Goal: Task Accomplishment & Management: Use online tool/utility

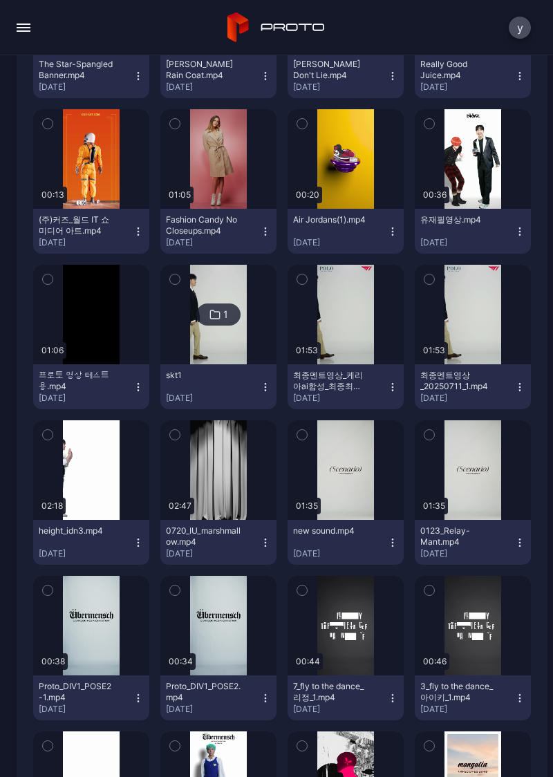
scroll to position [2932, 0]
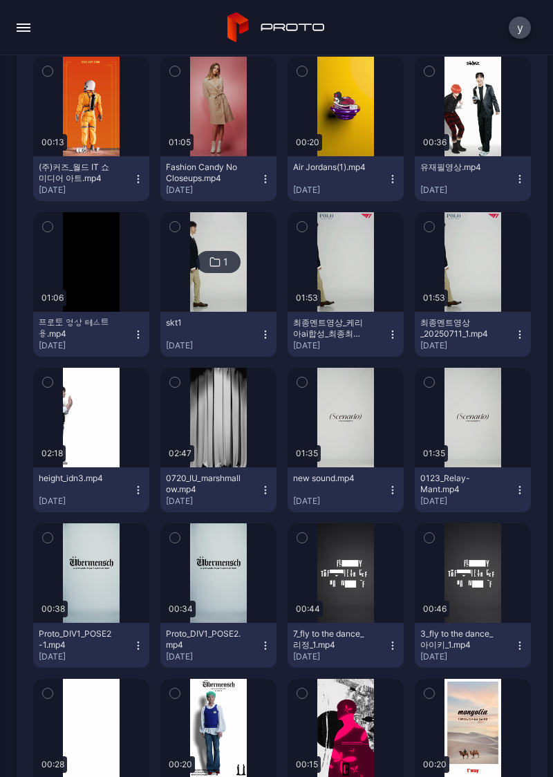
click at [0, 0] on div "button" at bounding box center [0, 0] width 0 height 0
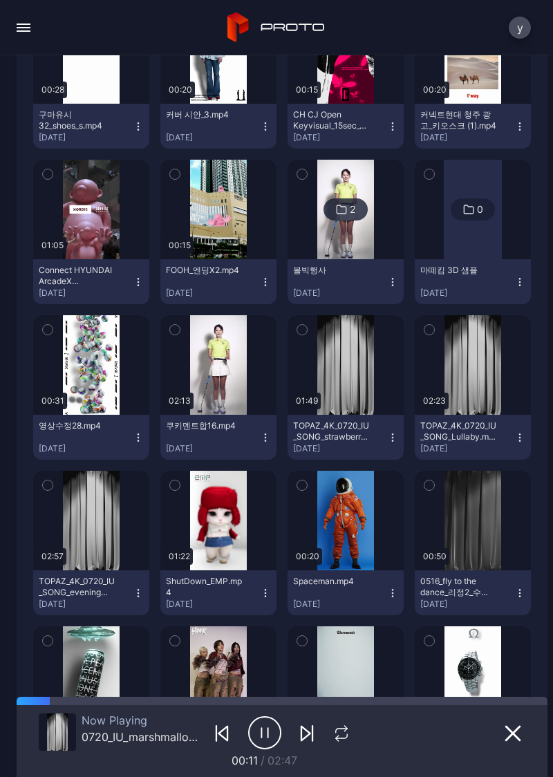
scroll to position [3624, 0]
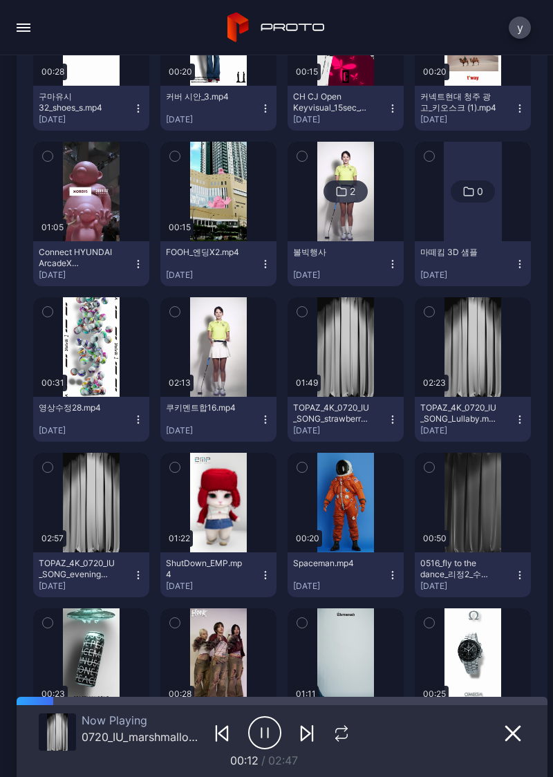
click at [0, 0] on div "button" at bounding box center [0, 0] width 0 height 0
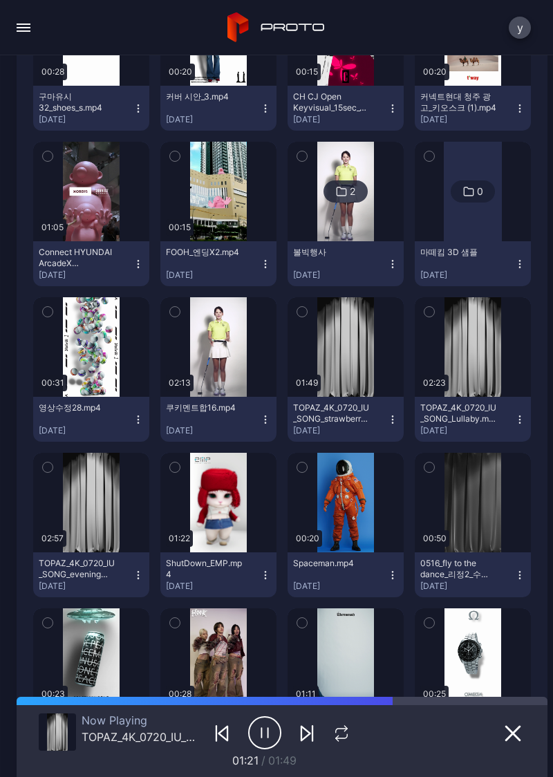
click at [260, 741] on icon "button" at bounding box center [264, 732] width 33 height 35
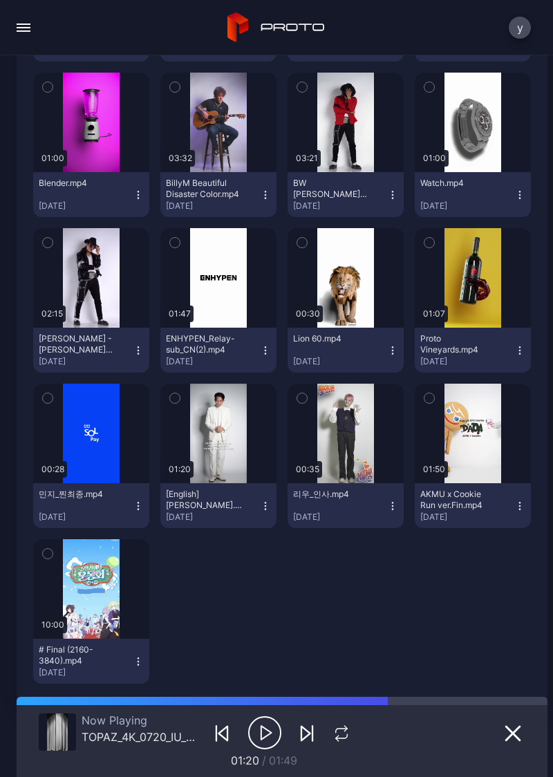
scroll to position [6804, 0]
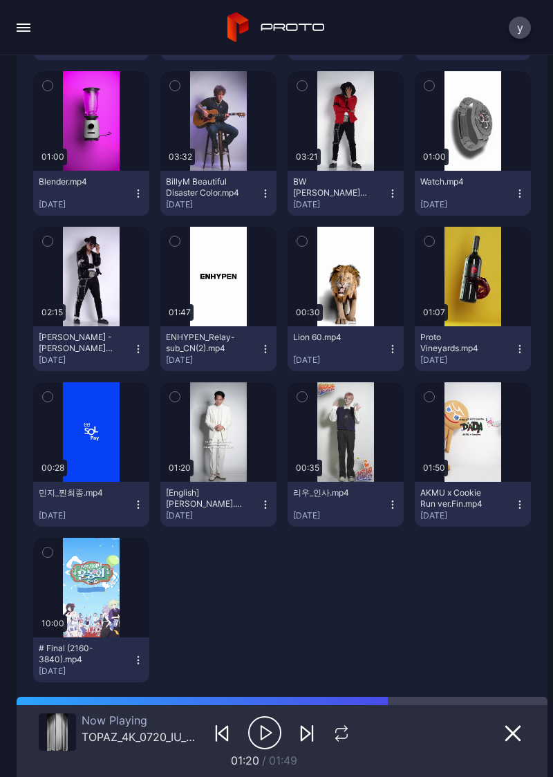
click at [220, 442] on button "button" at bounding box center [218, 431] width 116 height 99
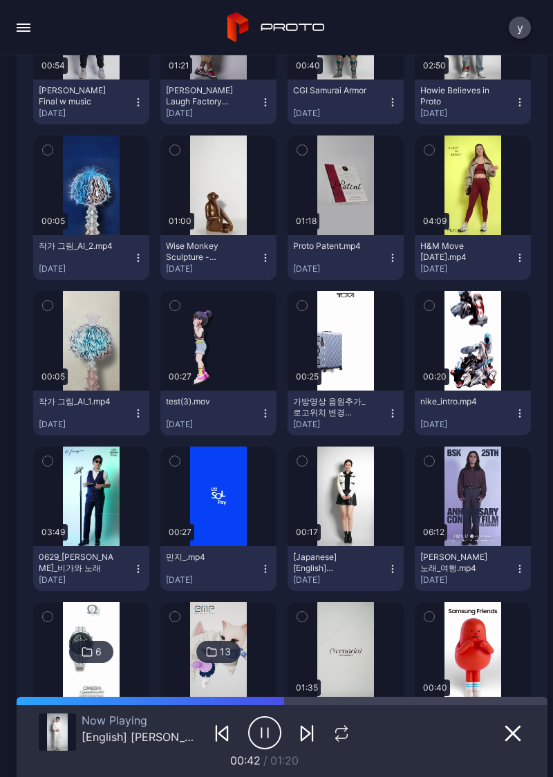
scroll to position [5720, 0]
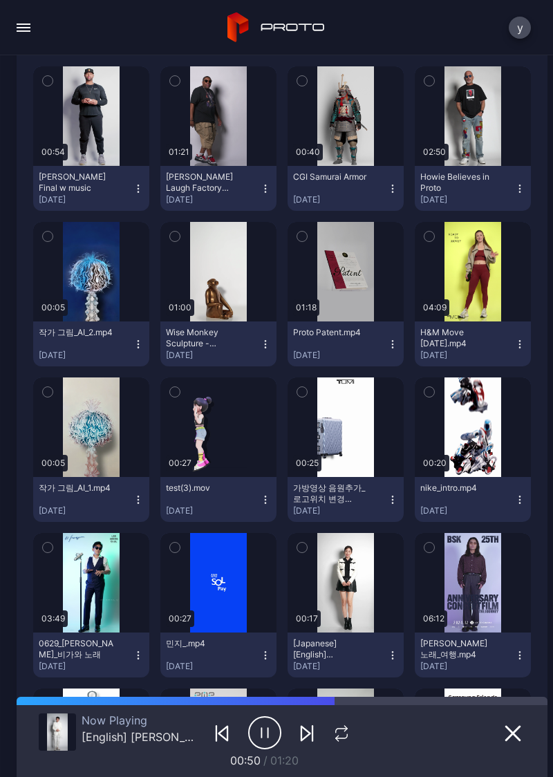
click at [0, 0] on div "button" at bounding box center [0, 0] width 0 height 0
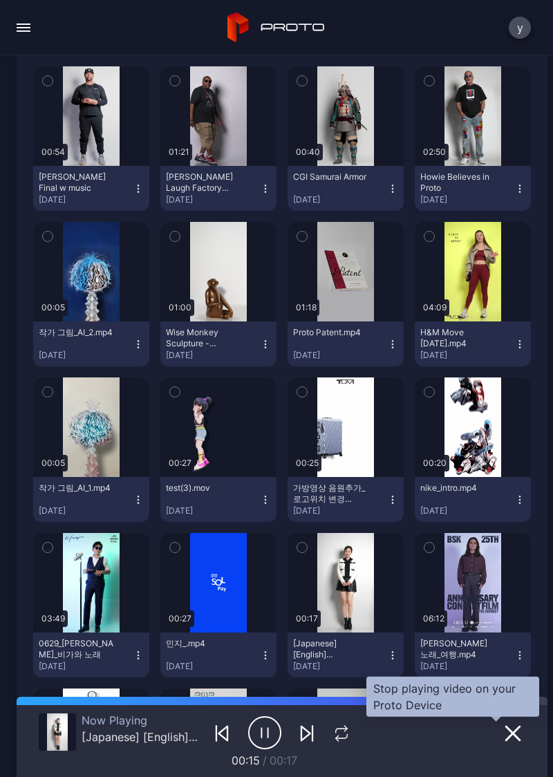
click at [500, 736] on button "button" at bounding box center [512, 732] width 25 height 19
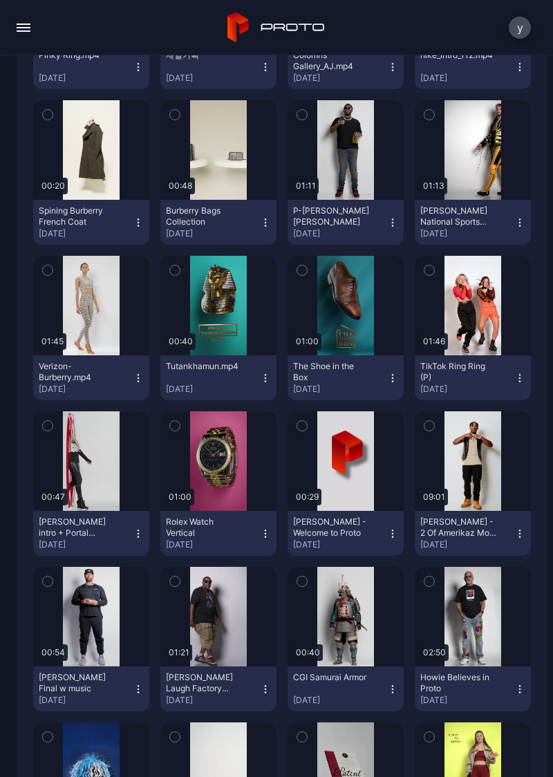
scroll to position [5217, 0]
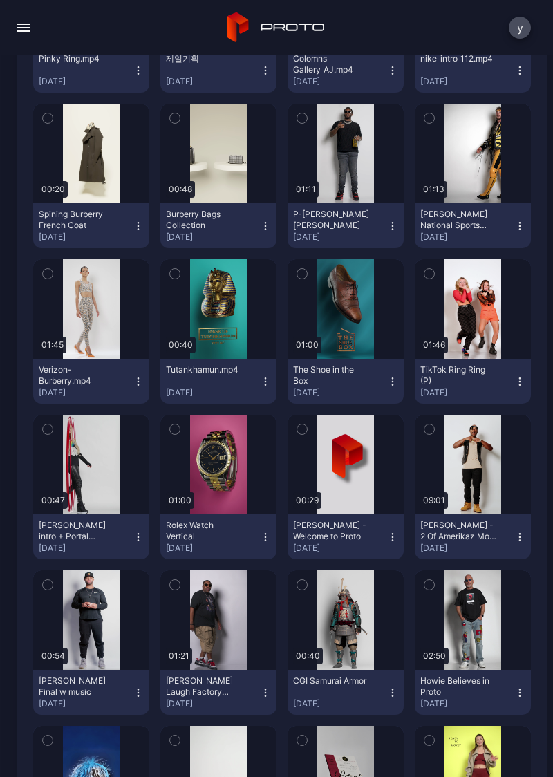
click at [332, 326] on button "button" at bounding box center [345, 308] width 116 height 99
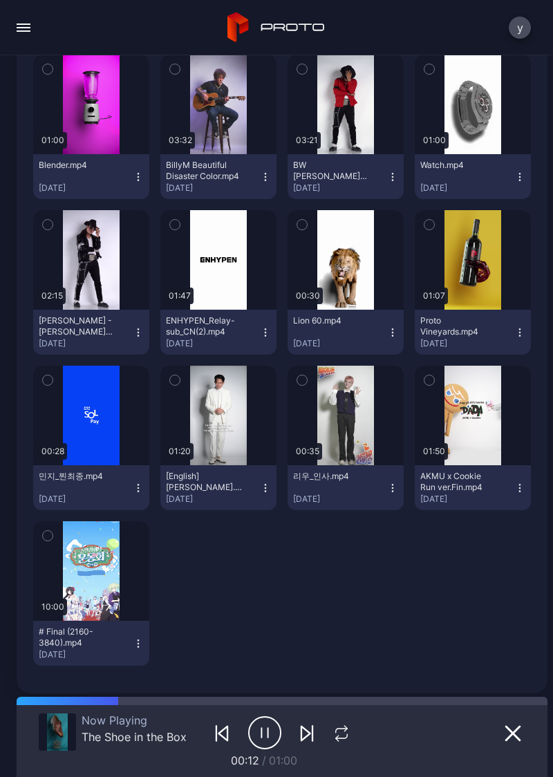
scroll to position [6827, 0]
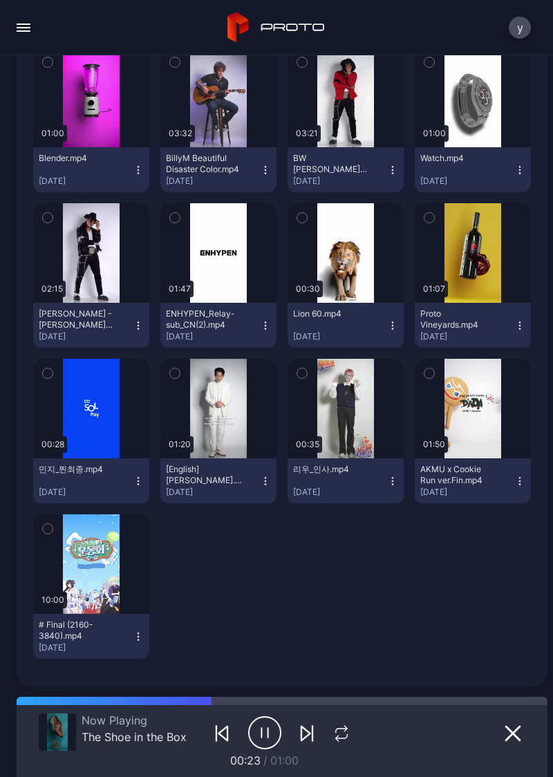
click at [0, 0] on div "button" at bounding box center [0, 0] width 0 height 0
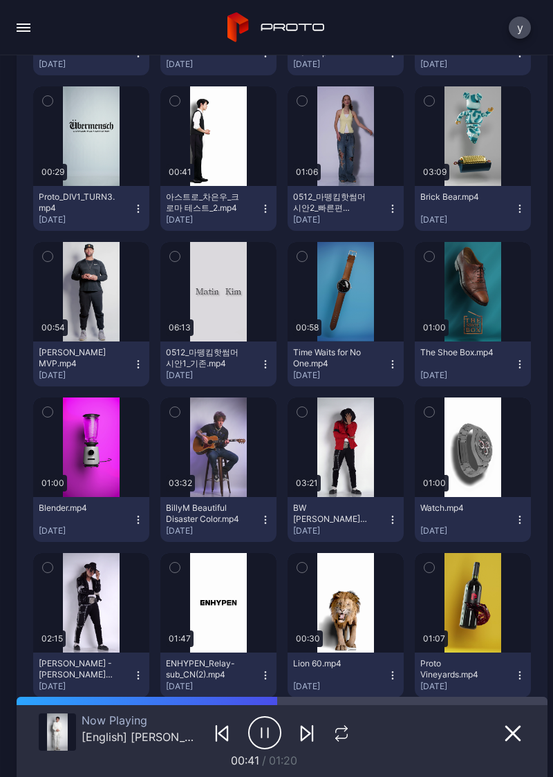
scroll to position [6476, 0]
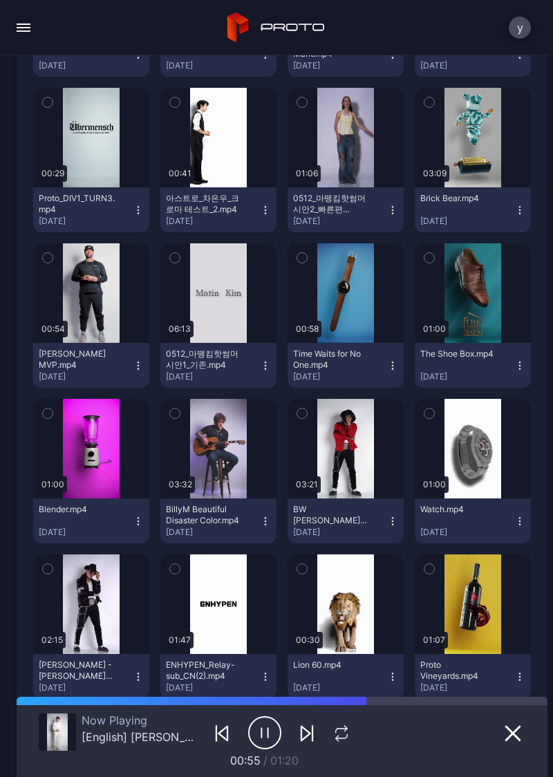
click at [0, 0] on div "button" at bounding box center [0, 0] width 0 height 0
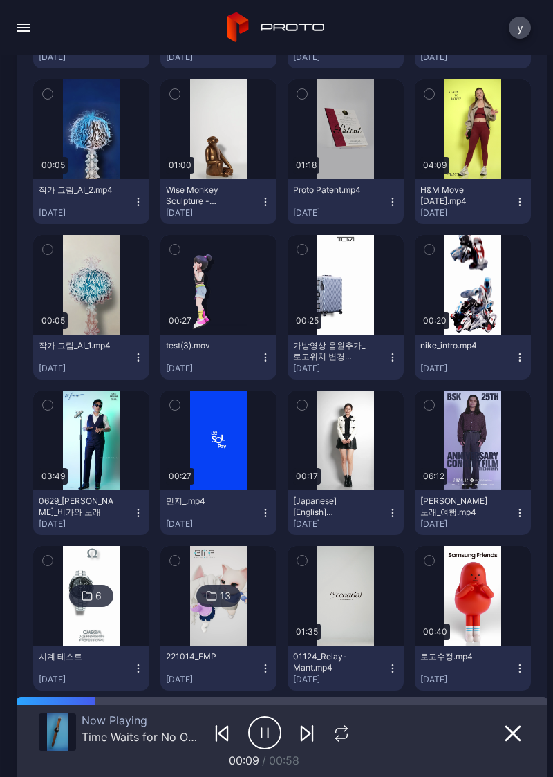
scroll to position [5841, 0]
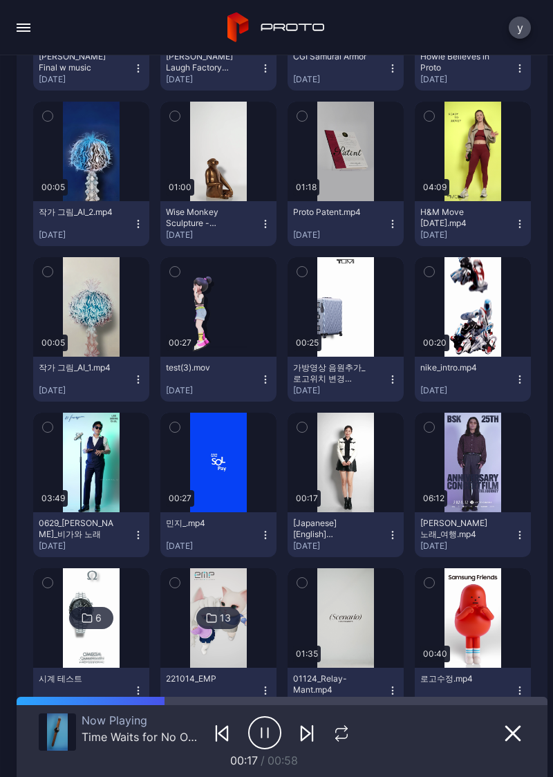
click at [0, 0] on div "button" at bounding box center [0, 0] width 0 height 0
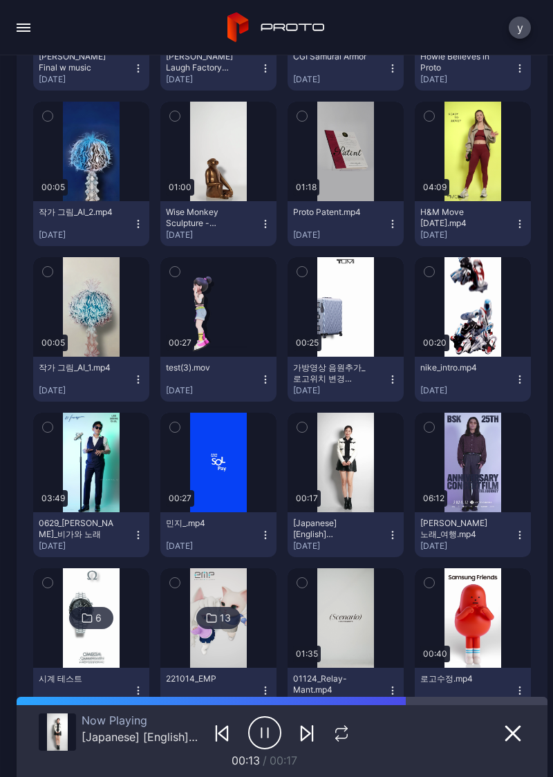
click at [93, 474] on button "button" at bounding box center [91, 461] width 116 height 99
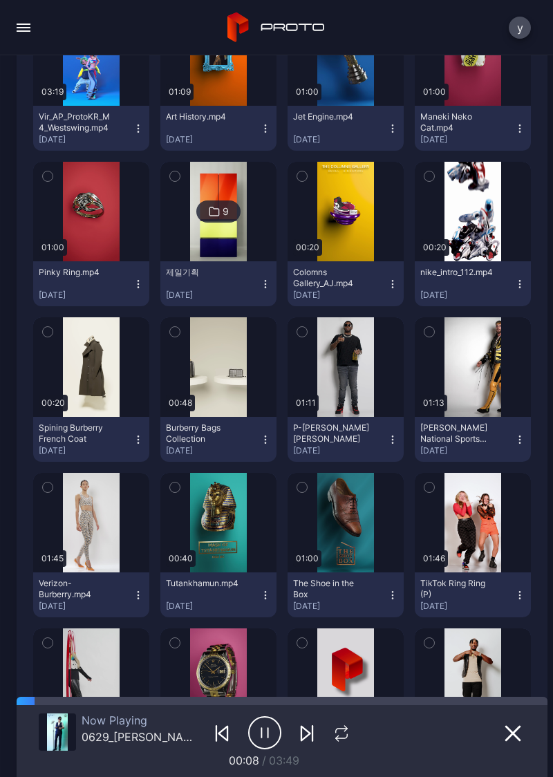
scroll to position [5000, 0]
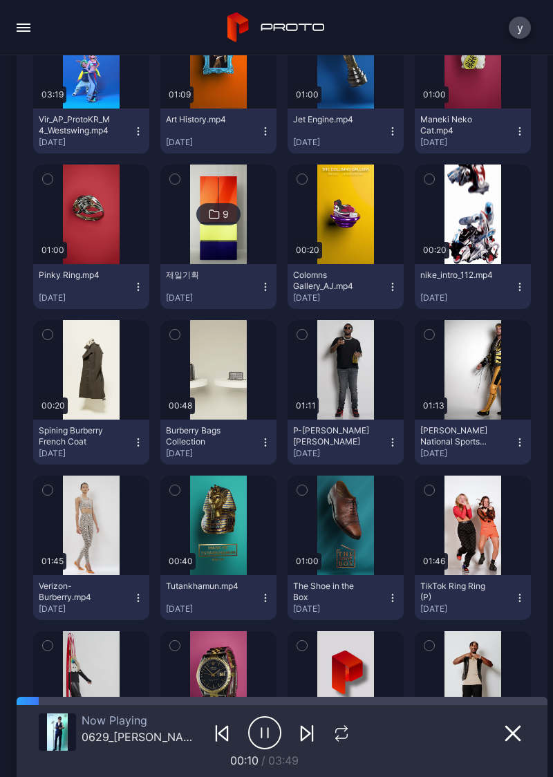
click at [0, 0] on div "button" at bounding box center [0, 0] width 0 height 0
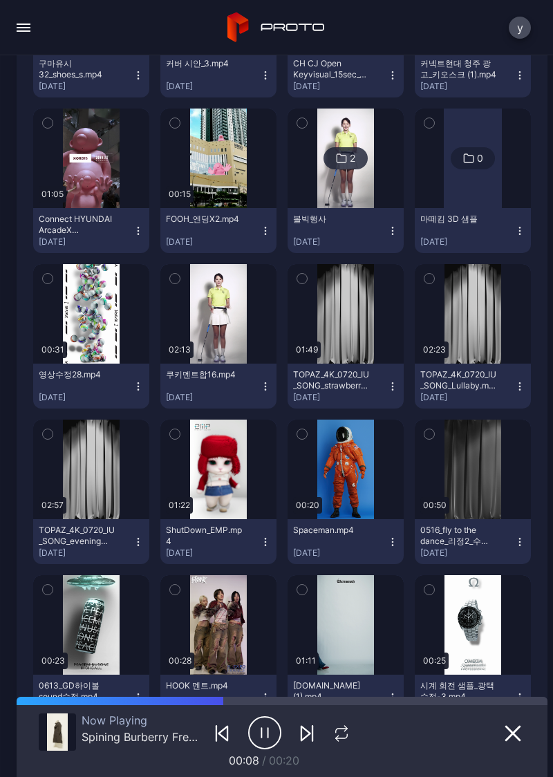
scroll to position [3658, 0]
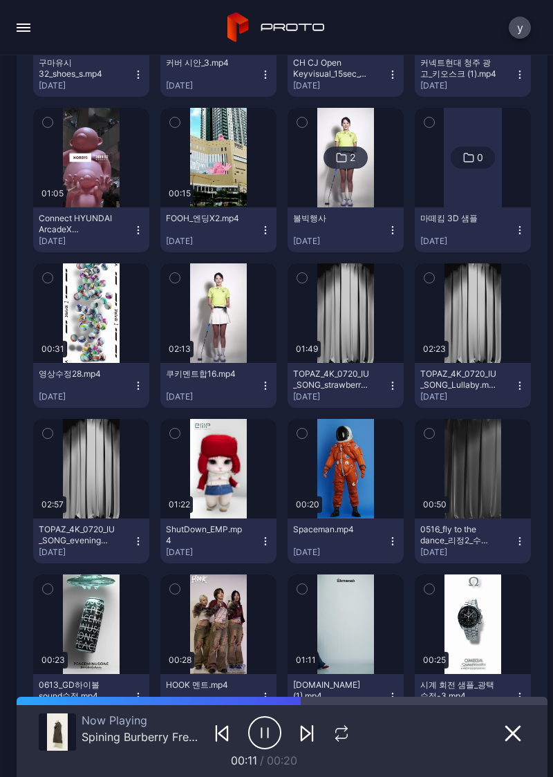
click at [0, 0] on div "button" at bounding box center [0, 0] width 0 height 0
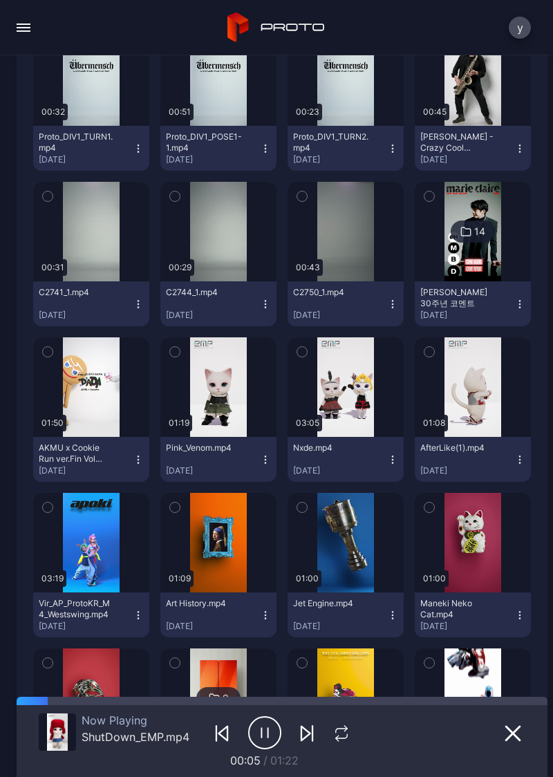
scroll to position [4519, 0]
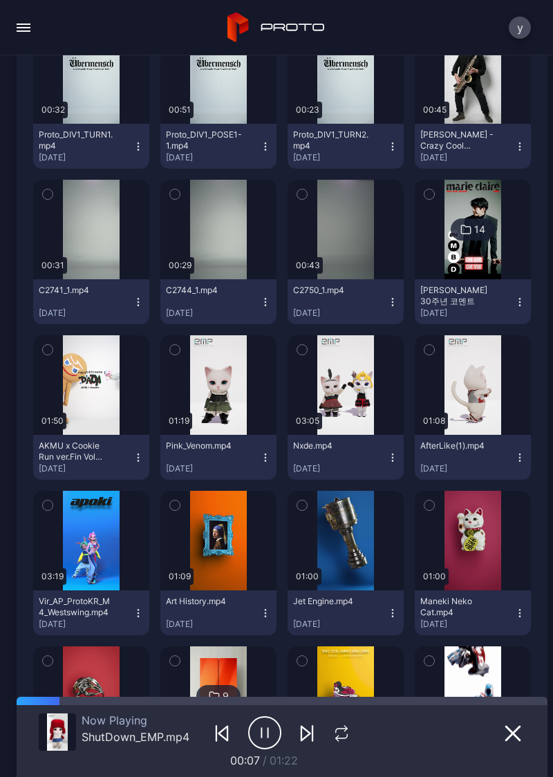
click at [0, 0] on div "button" at bounding box center [0, 0] width 0 height 0
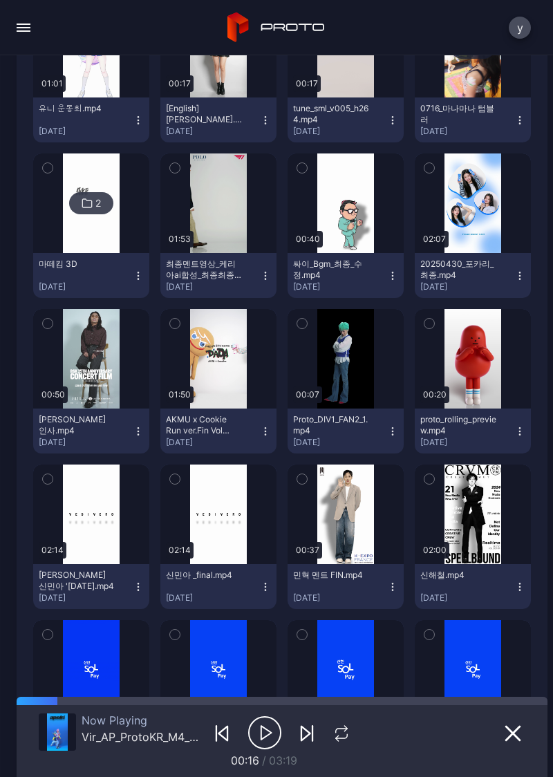
scroll to position [507, 0]
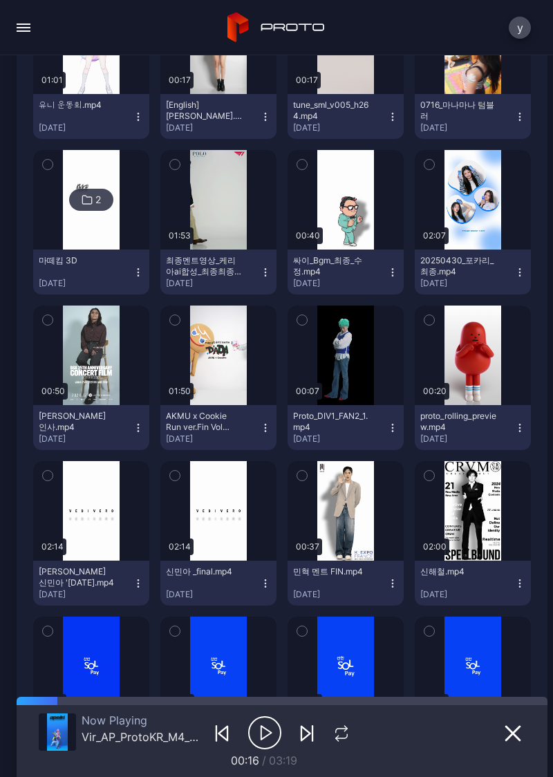
click at [0, 0] on div "button" at bounding box center [0, 0] width 0 height 0
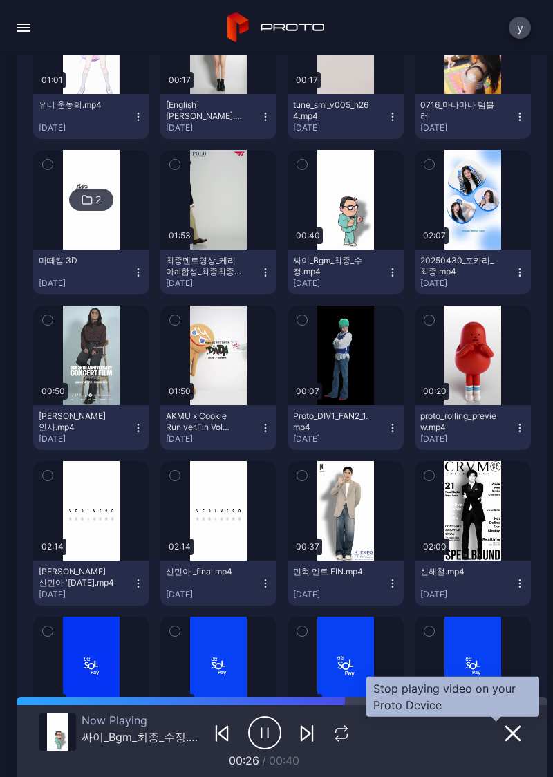
click at [504, 740] on icon "button" at bounding box center [512, 733] width 17 height 17
